Goal: Task Accomplishment & Management: Use online tool/utility

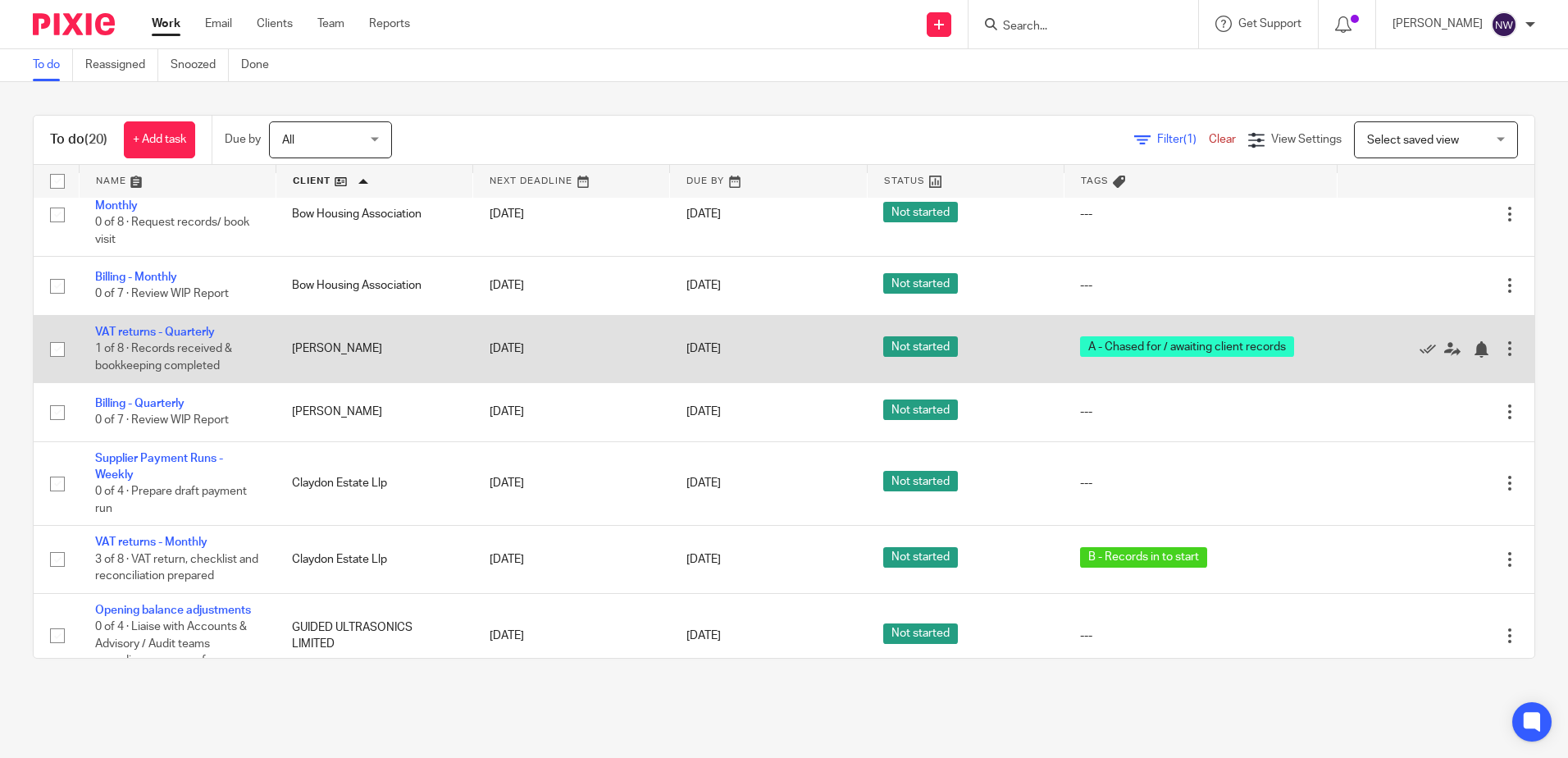
scroll to position [19, 0]
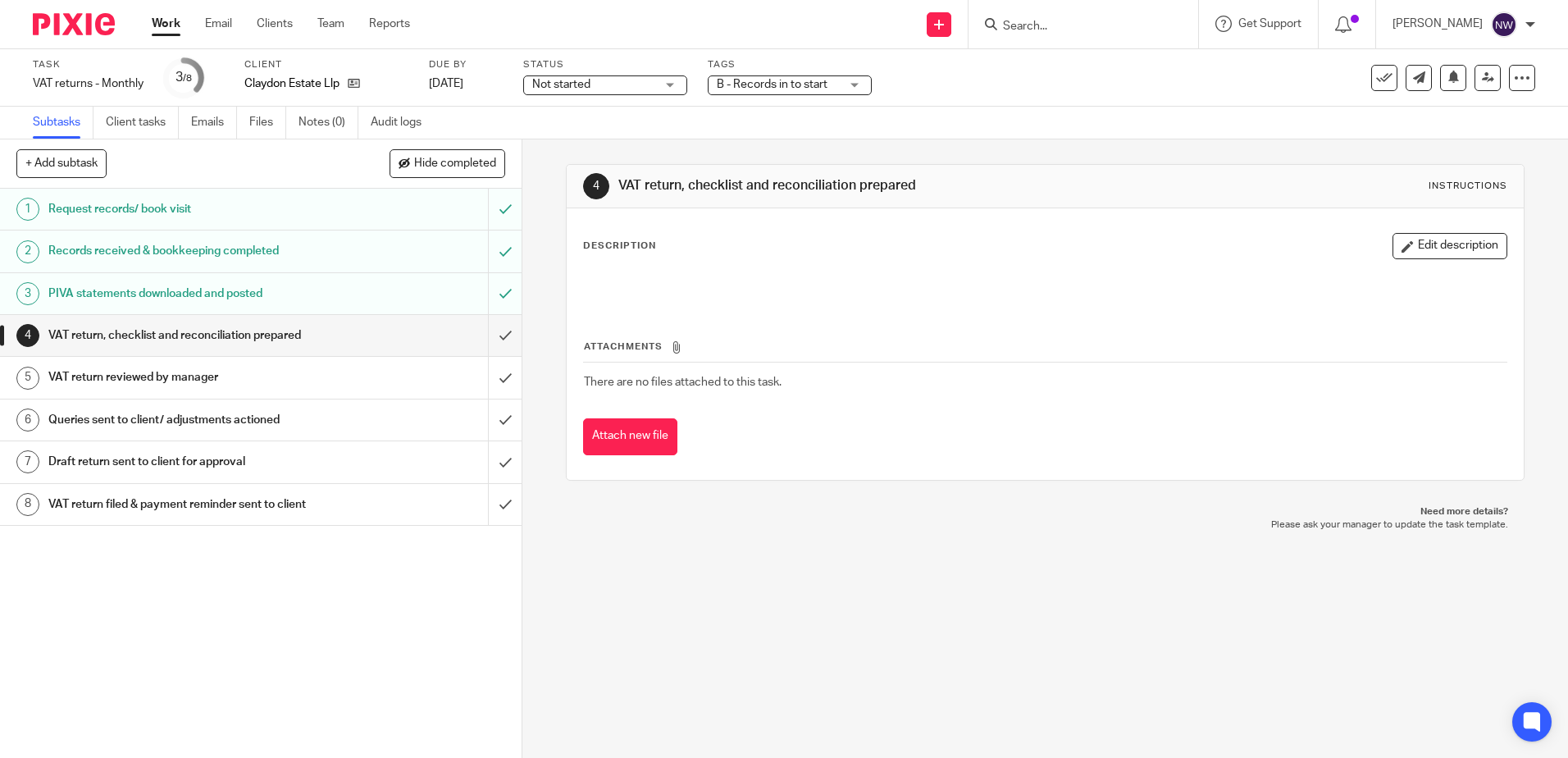
click at [743, 84] on span "B - Records in to start" at bounding box center [773, 85] width 111 height 11
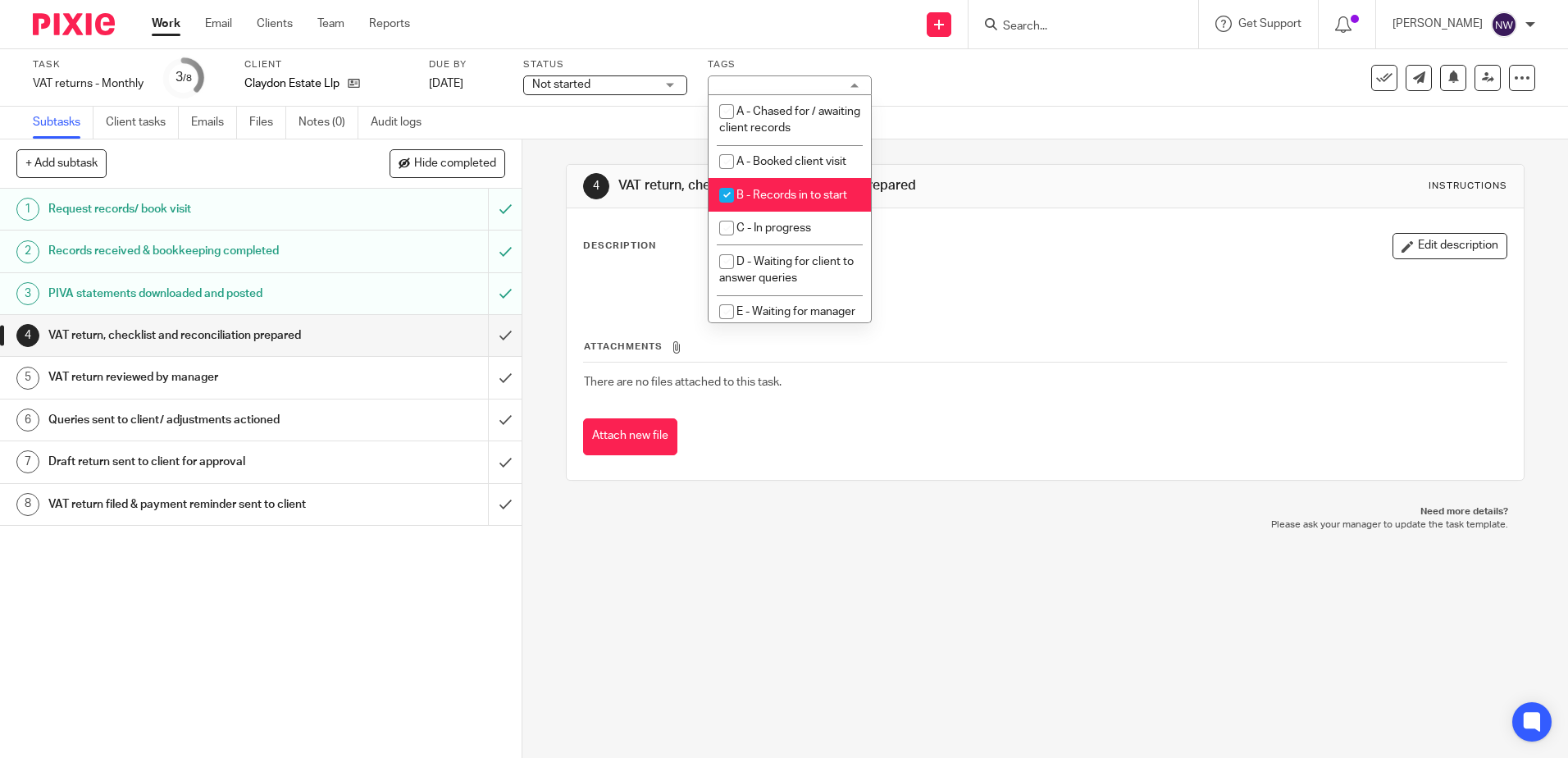
click at [722, 193] on input "checkbox" at bounding box center [726, 194] width 31 height 31
checkbox input "false"
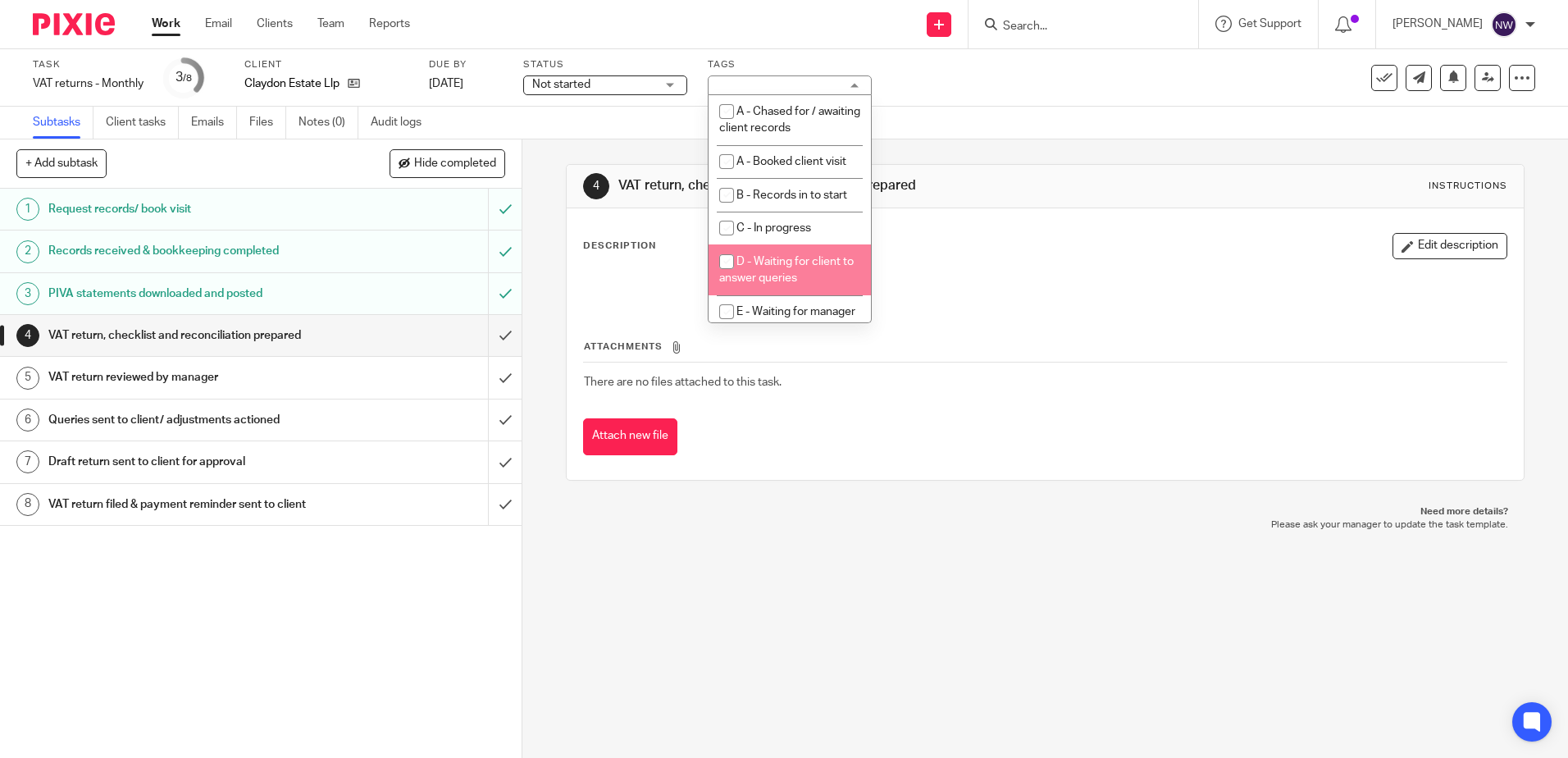
click at [727, 263] on input "checkbox" at bounding box center [726, 261] width 31 height 31
checkbox input "true"
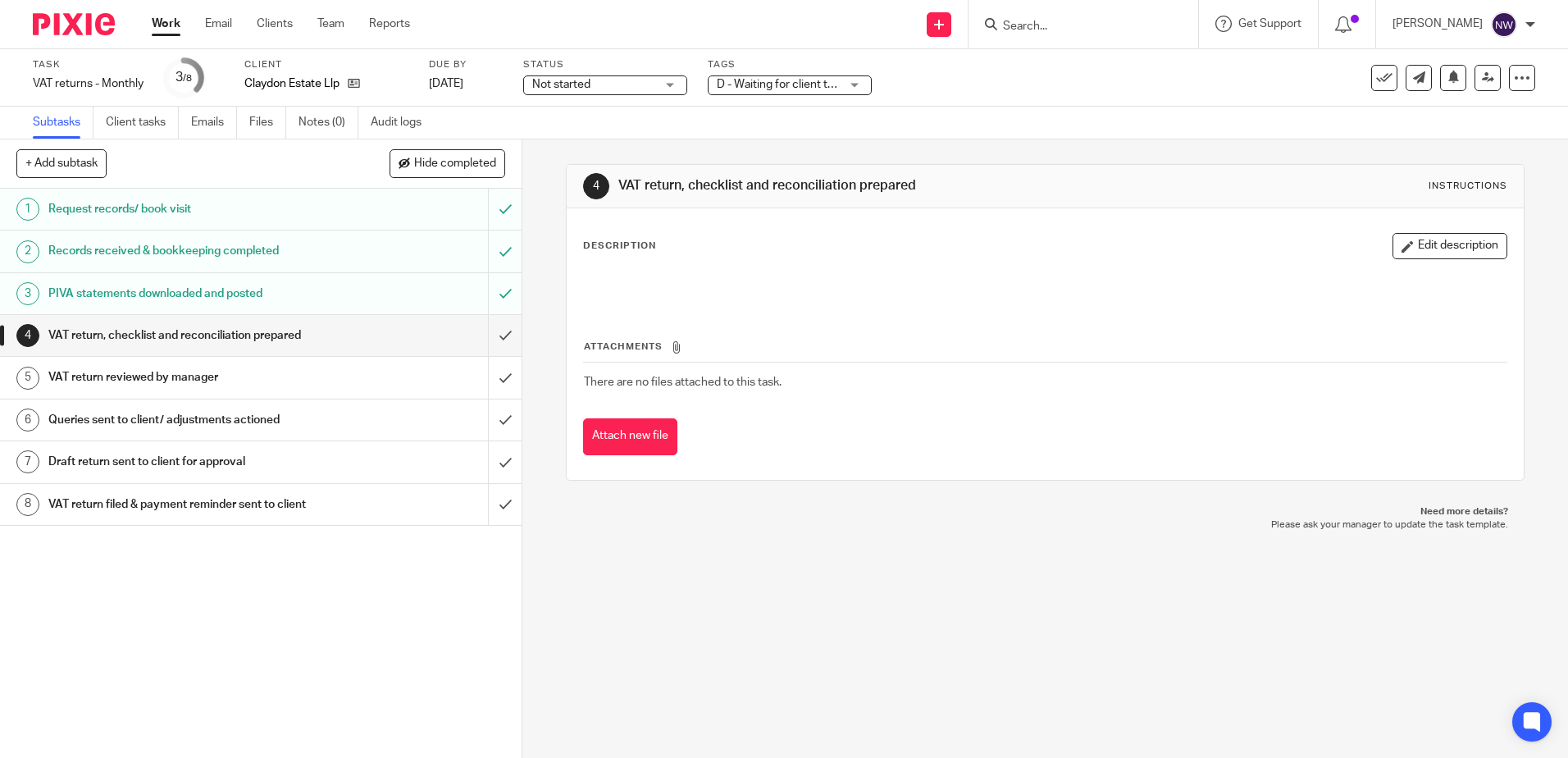
click at [644, 91] on span "Not started" at bounding box center [593, 85] width 123 height 17
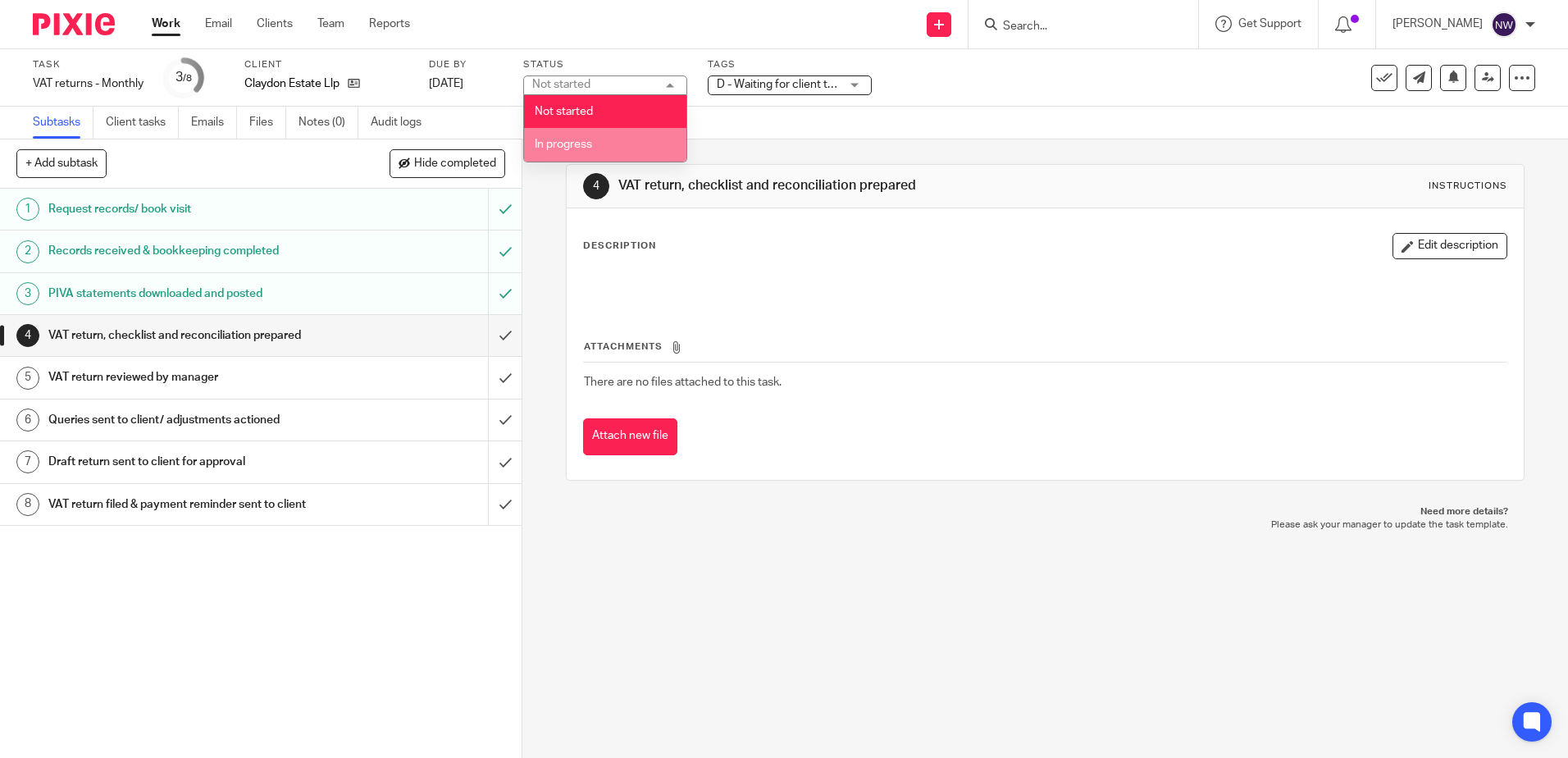
click at [623, 138] on li "In progress" at bounding box center [605, 145] width 162 height 34
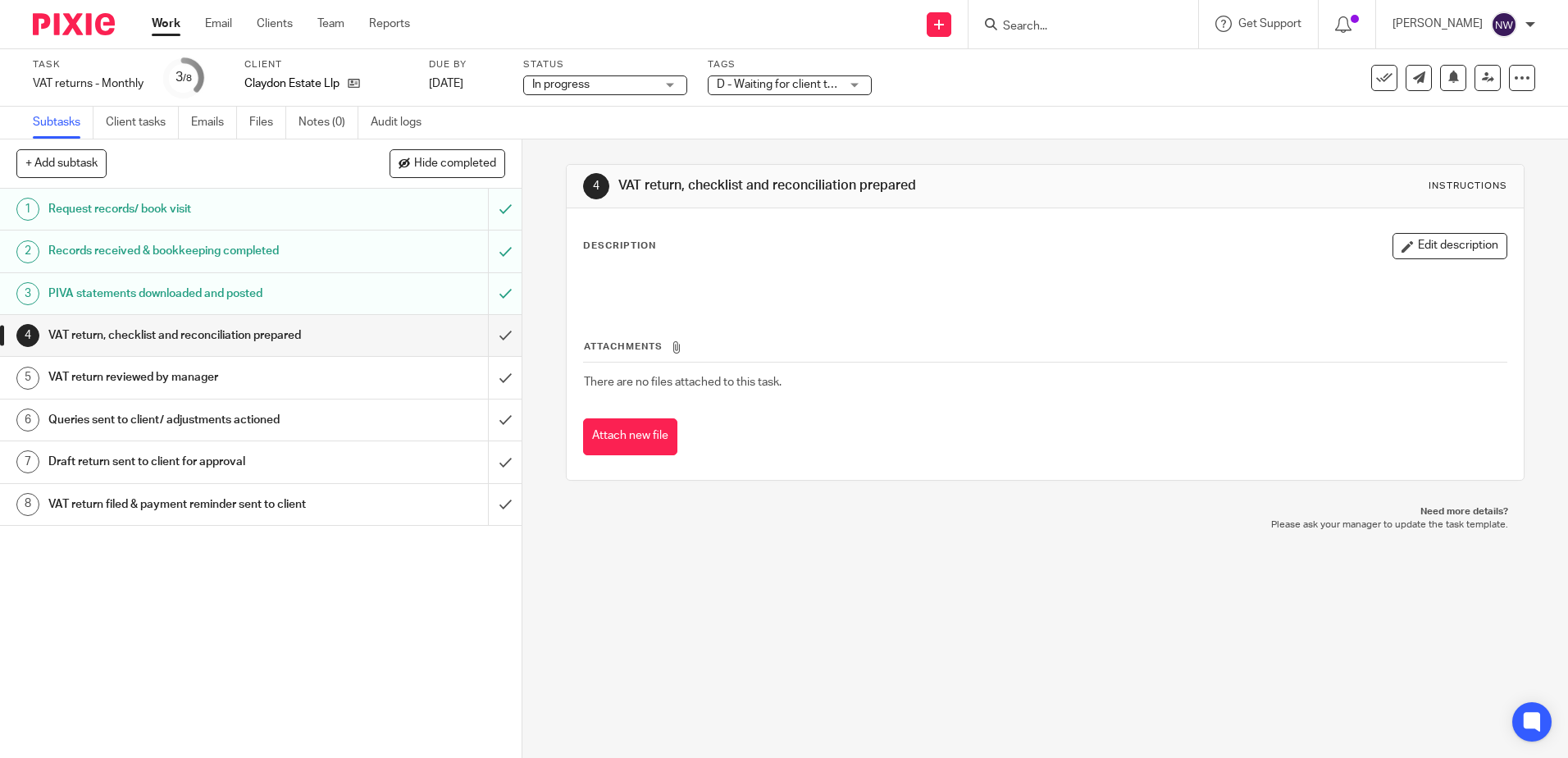
click at [895, 159] on div "4 VAT return, checklist and reconciliation prepared Instructions Description Ed…" at bounding box center [1045, 323] width 958 height 366
